Goal: Navigation & Orientation: Go to known website

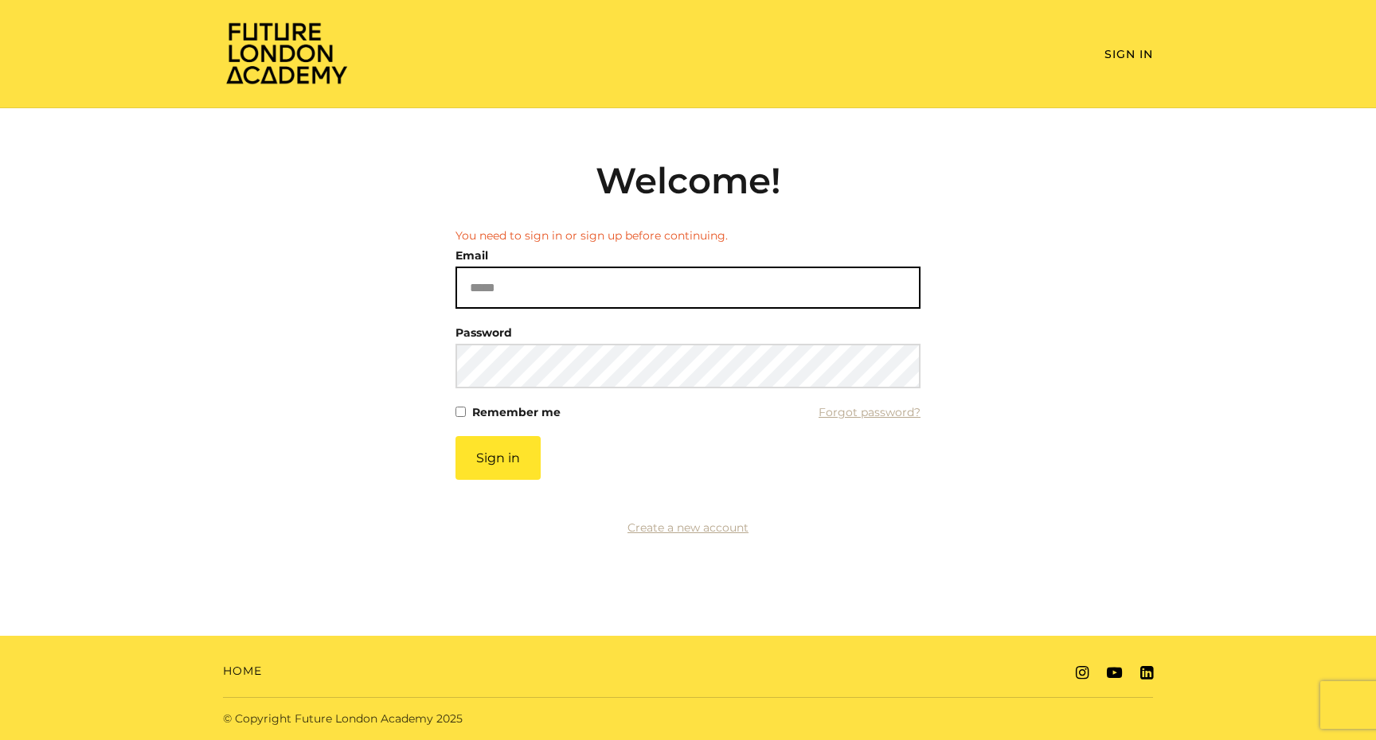
click at [780, 296] on input "Email" at bounding box center [687, 288] width 465 height 42
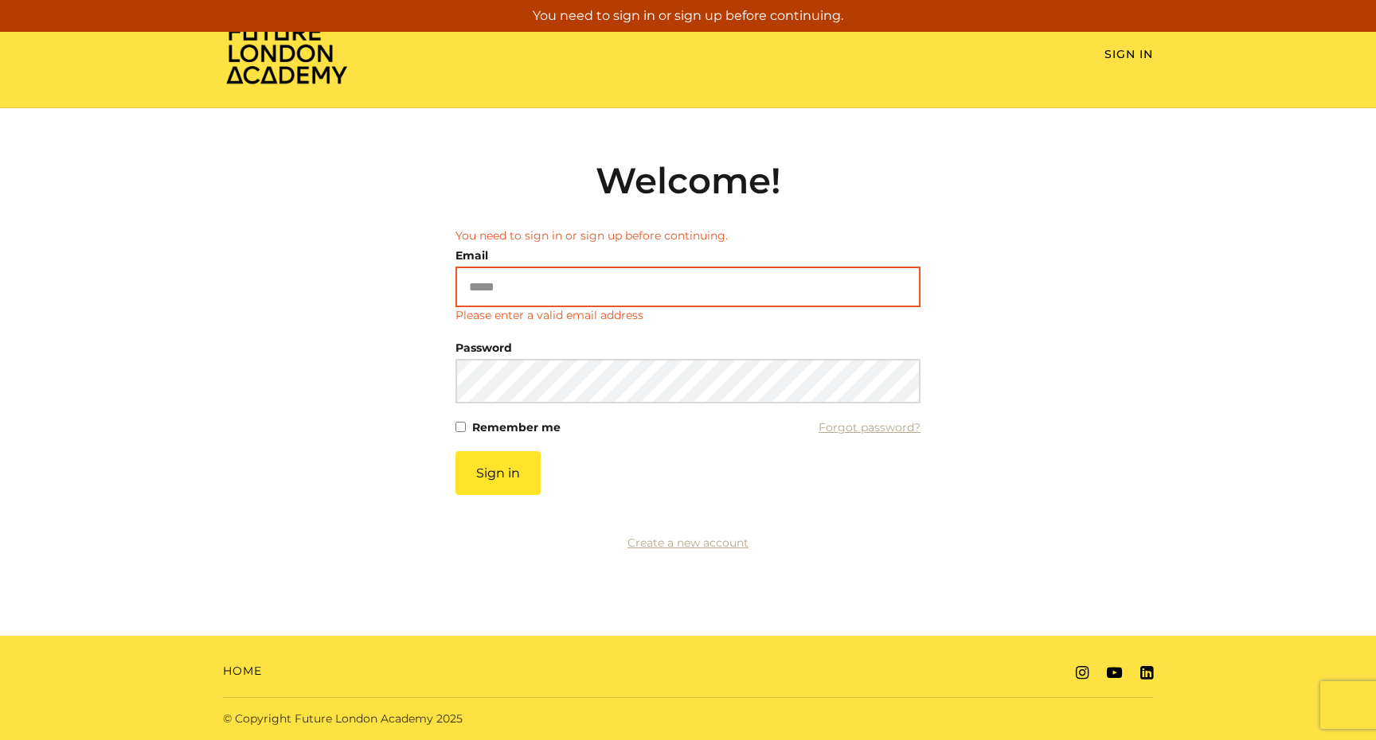
click at [794, 292] on input "Email" at bounding box center [687, 287] width 465 height 41
type input "**********"
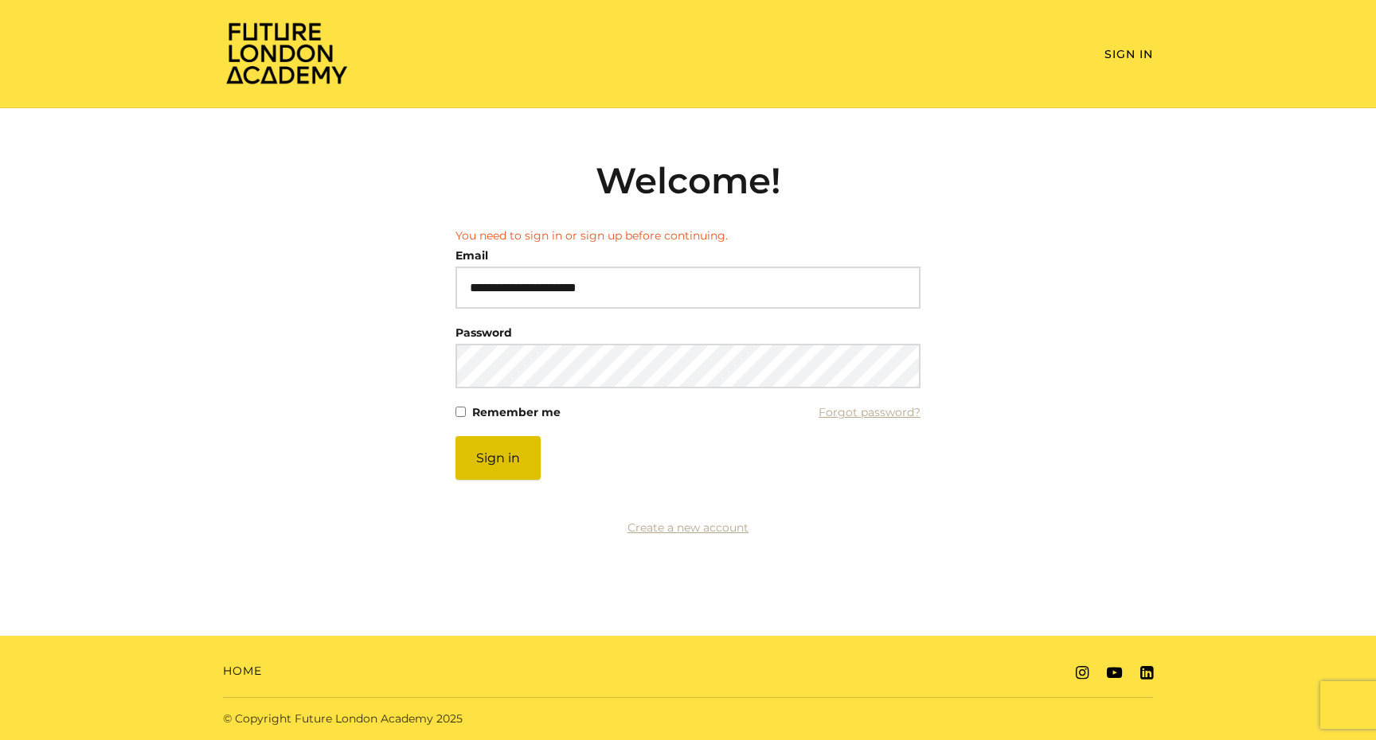
click at [515, 463] on button "Sign in" at bounding box center [497, 458] width 85 height 44
